Goal: Check status: Check status

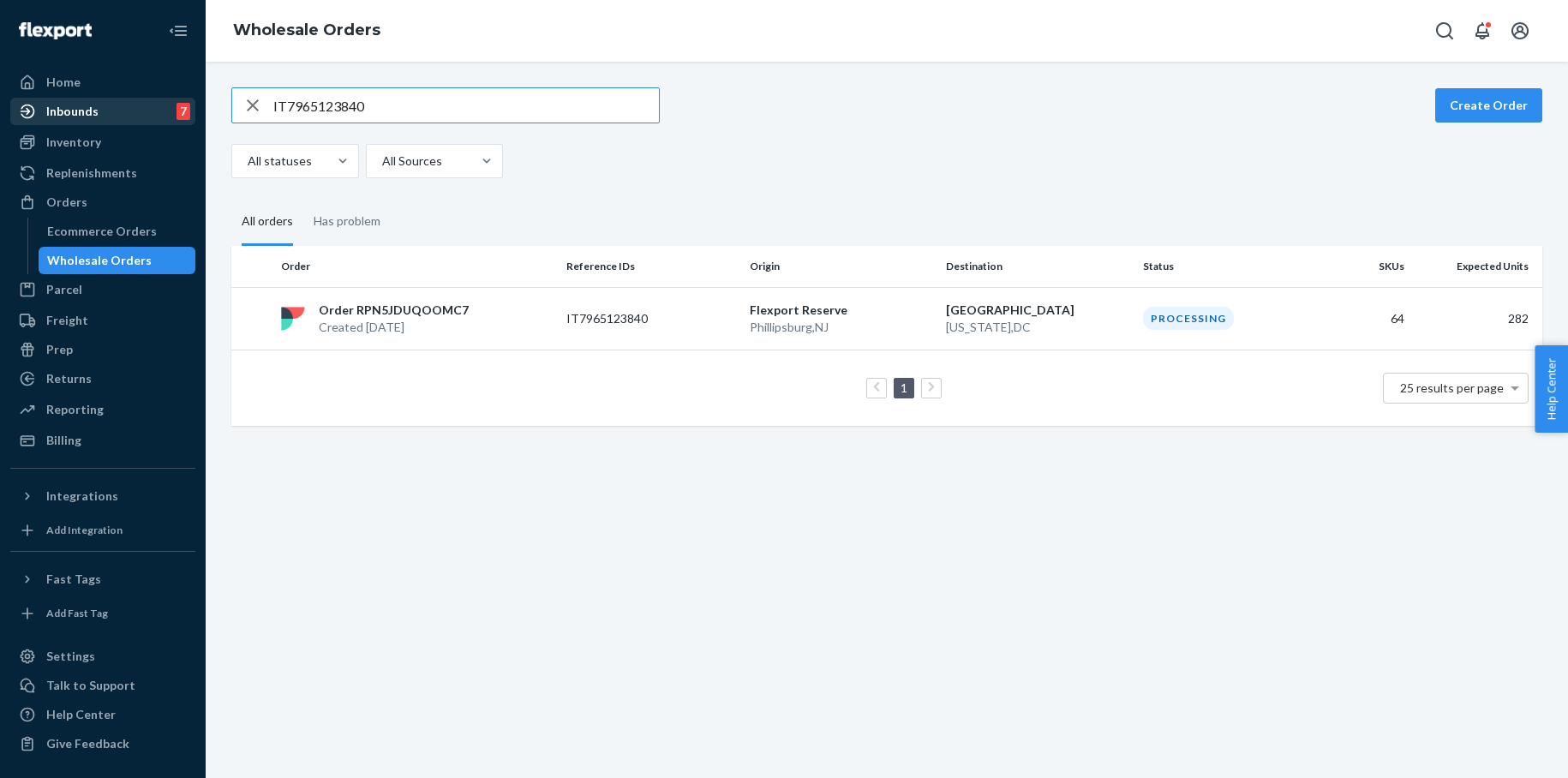
click at [133, 109] on div "Inbounds 7" at bounding box center [102, 112] width 181 height 24
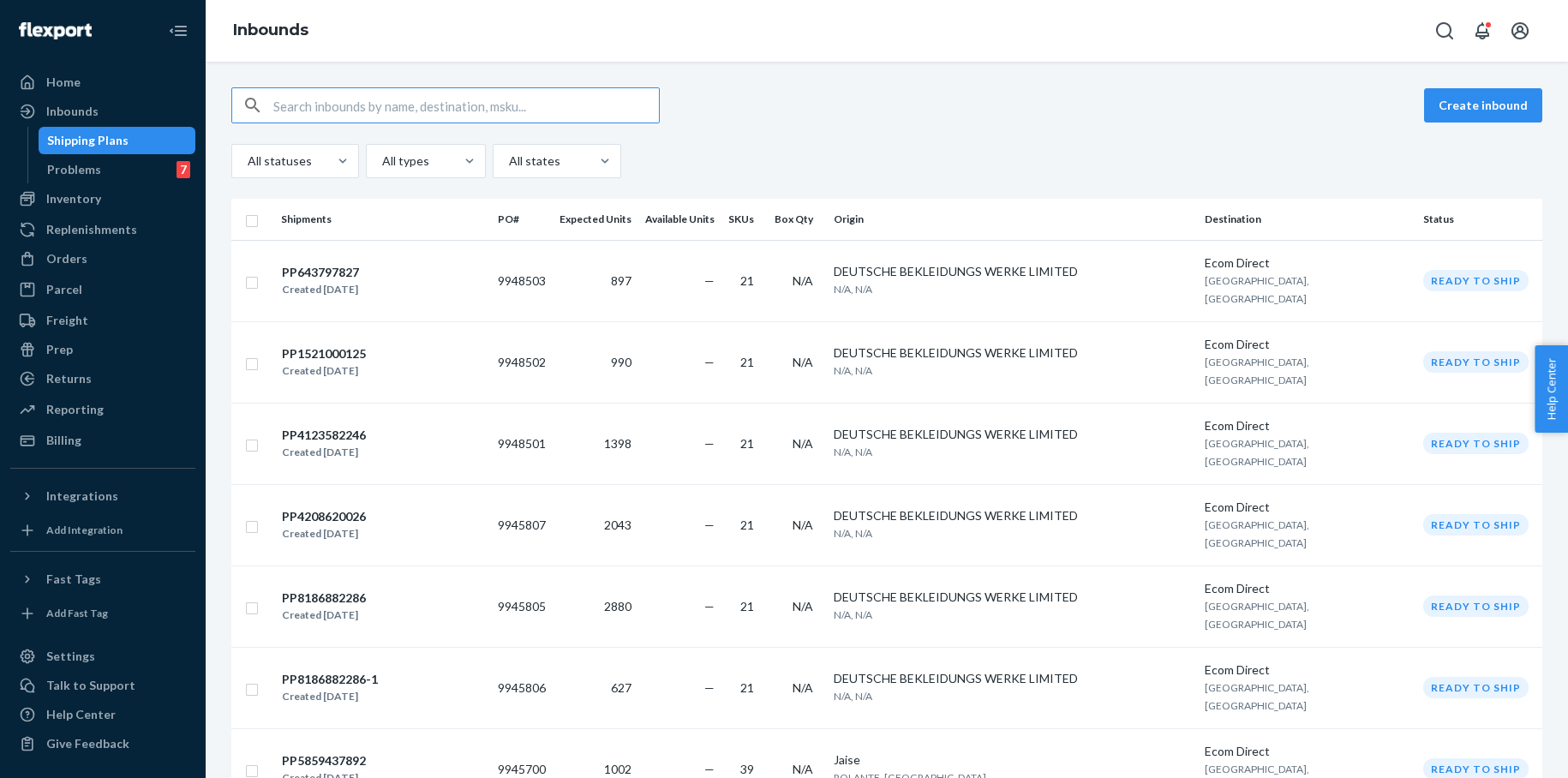
click at [352, 102] on input "text" at bounding box center [466, 105] width 385 height 34
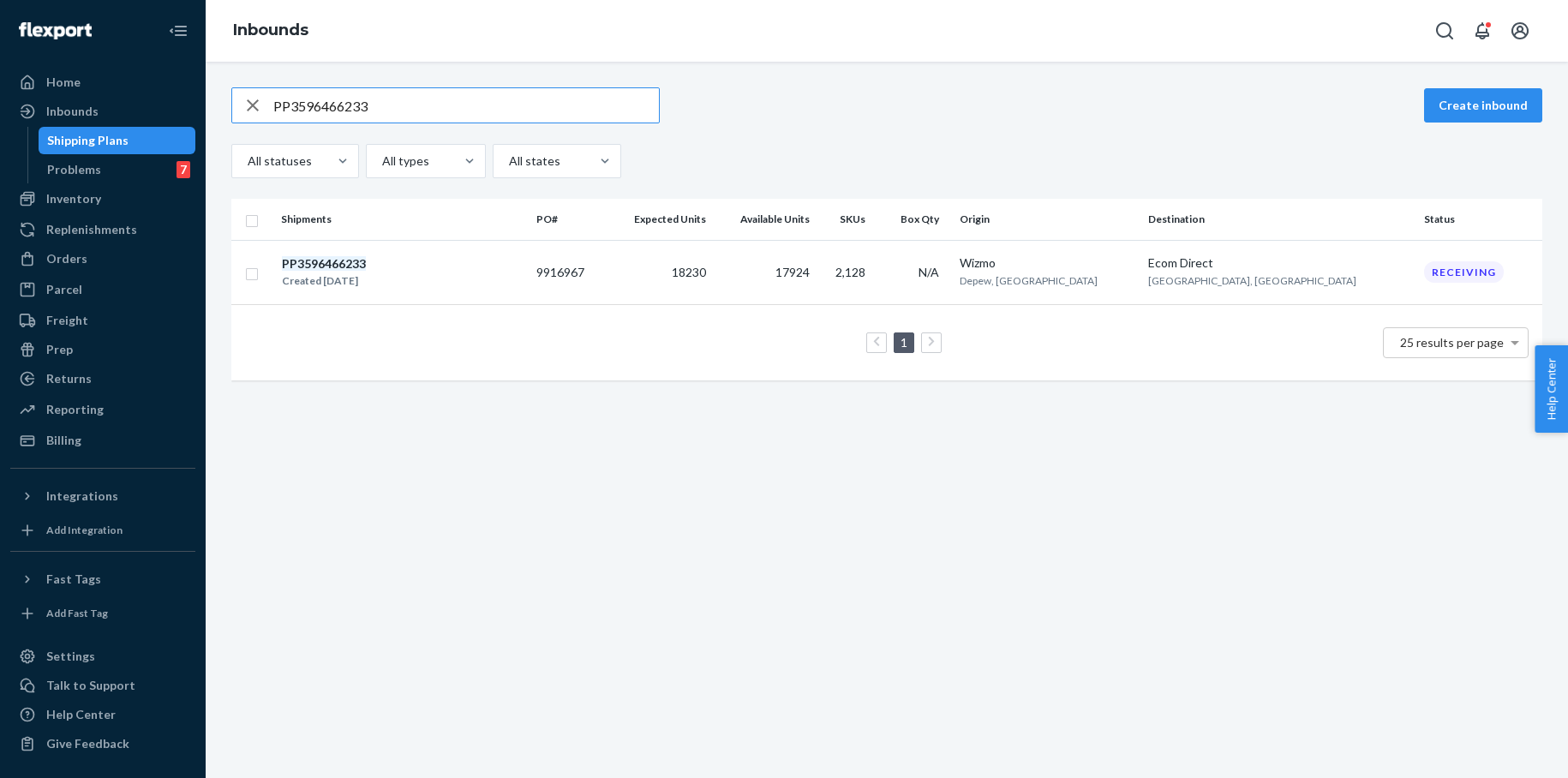
type input "PP3596466233"
click at [79, 255] on div "Orders" at bounding box center [67, 259] width 41 height 17
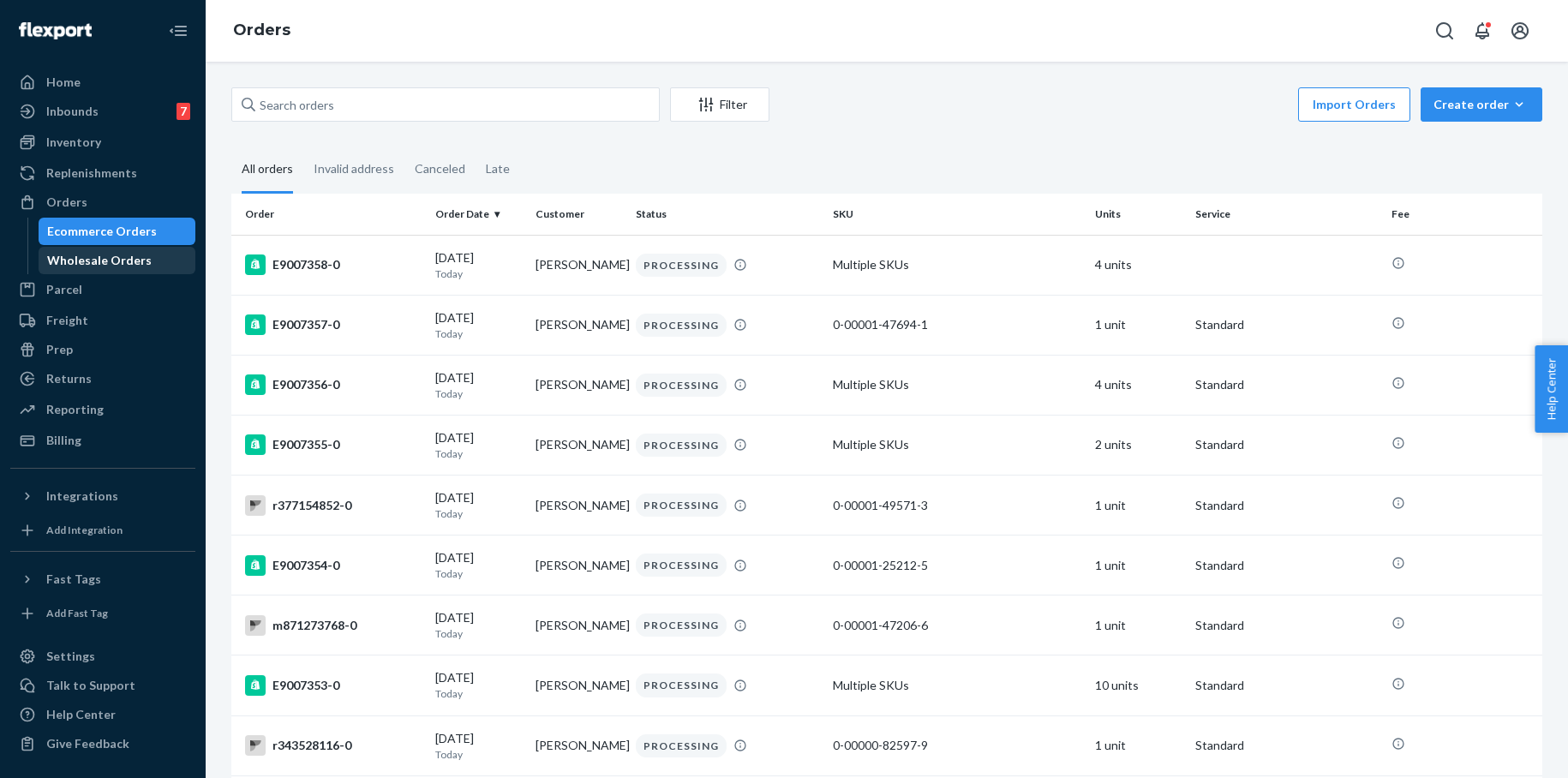
click at [94, 258] on div "Wholesale Orders" at bounding box center [100, 261] width 104 height 17
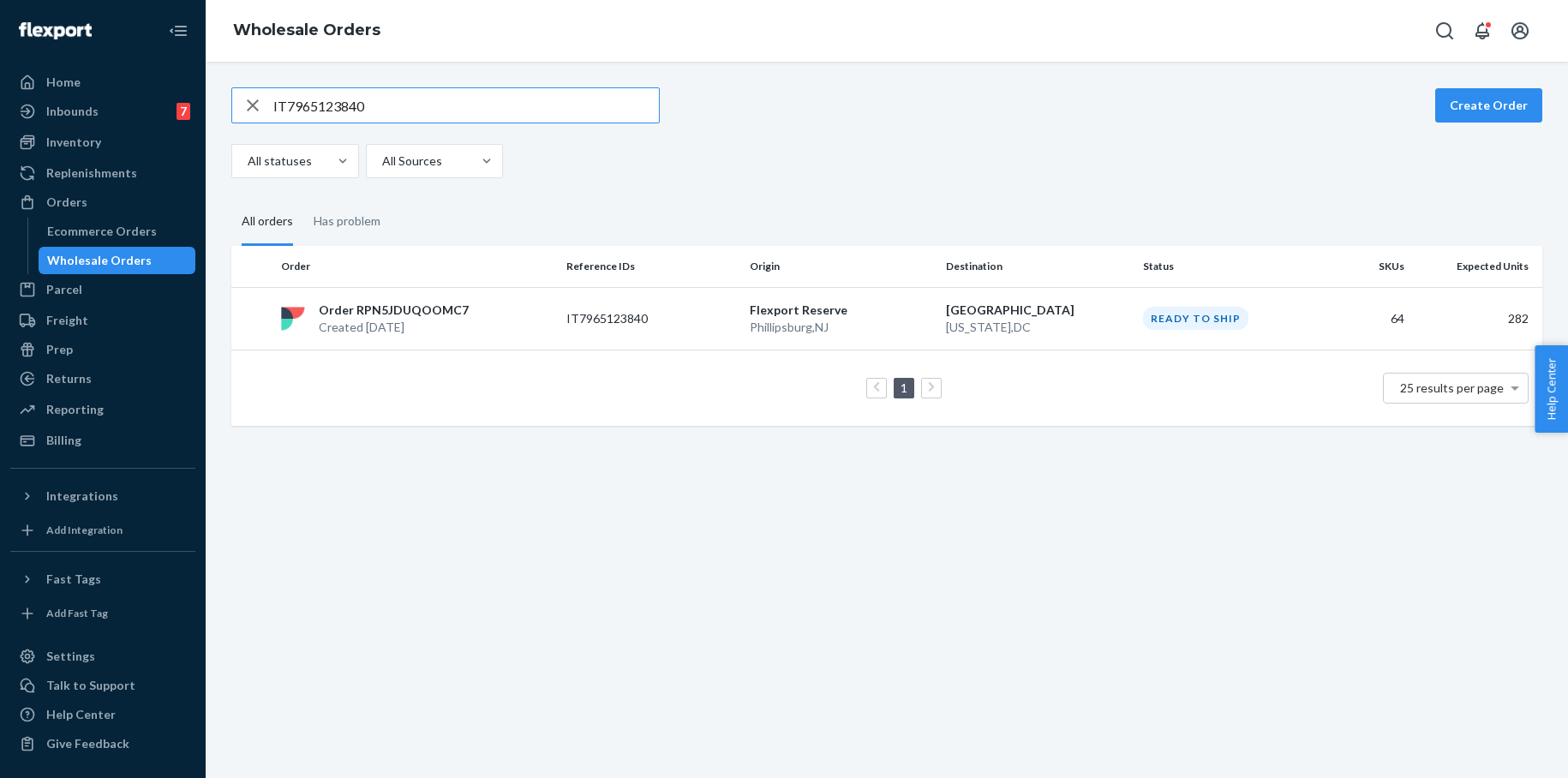
drag, startPoint x: 393, startPoint y: 109, endPoint x: 200, endPoint y: 110, distance: 193.0
click at [200, 110] on div "Home Inbounds 7 Shipping Plans Problems 7 Inventory Products Branded Packaging …" at bounding box center [784, 389] width 1568 height 778
type input "IT4937315659"
click at [409, 306] on p "Order RP9T346JF8235" at bounding box center [383, 310] width 128 height 17
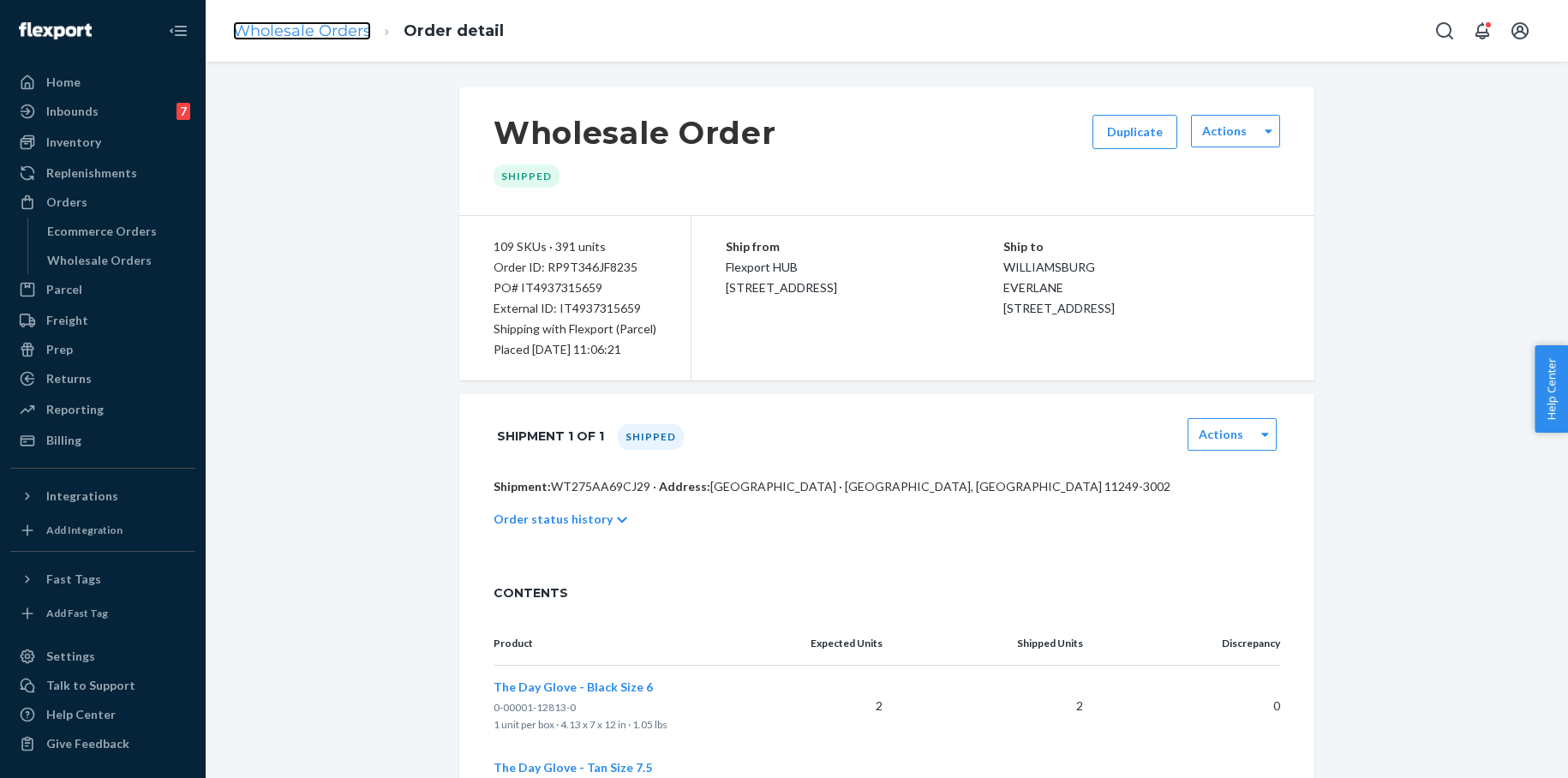
click at [328, 37] on link "Wholesale Orders" at bounding box center [302, 31] width 138 height 19
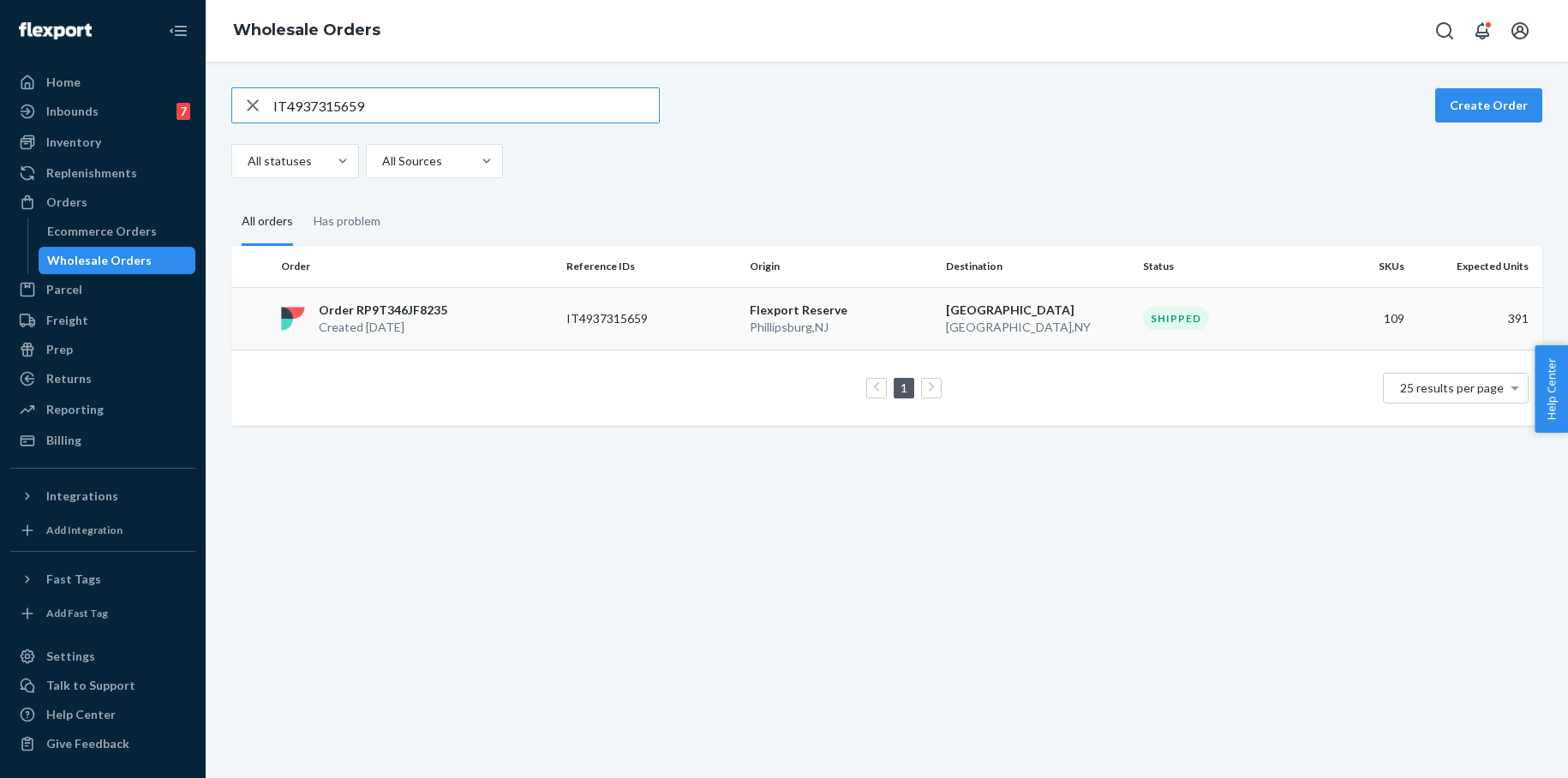
click at [404, 313] on p "Order RP9T346JF8235" at bounding box center [383, 310] width 128 height 17
